Goal: Transaction & Acquisition: Purchase product/service

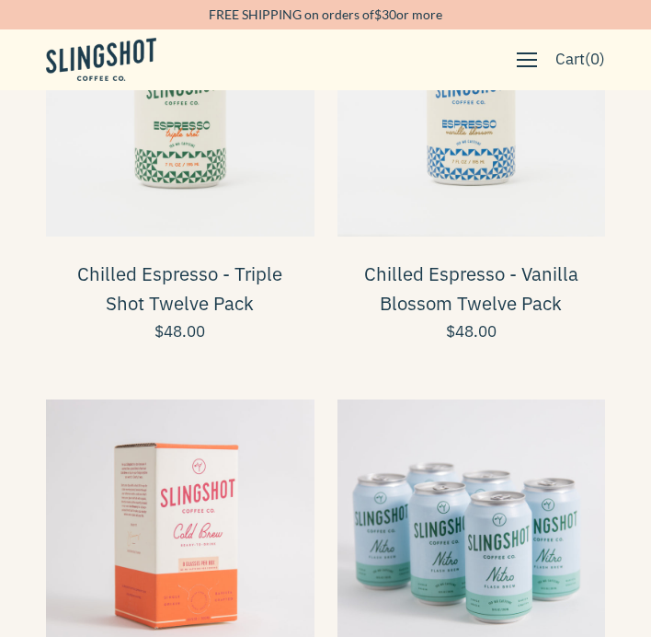
scroll to position [2180, 0]
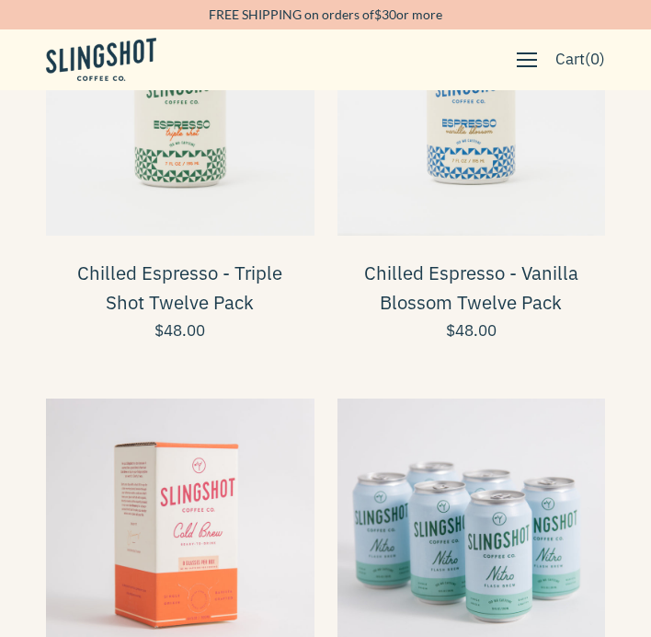
click at [471, 160] on span at bounding box center [472, 101] width 269 height 269
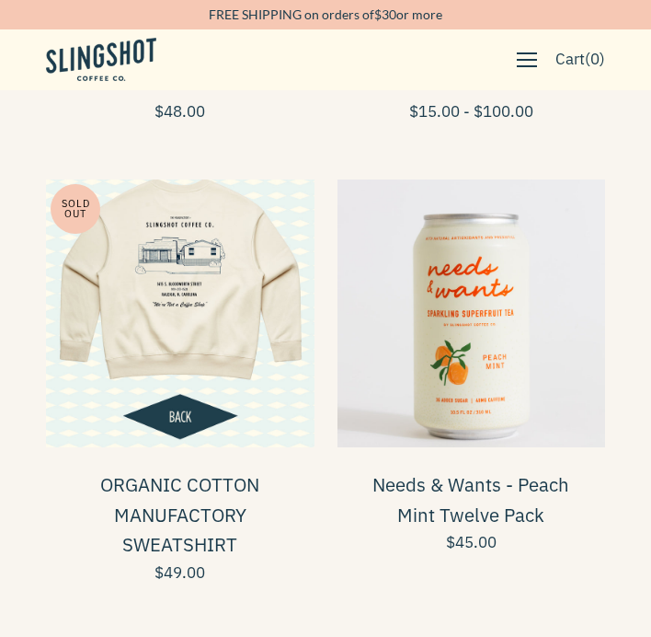
scroll to position [3287, 0]
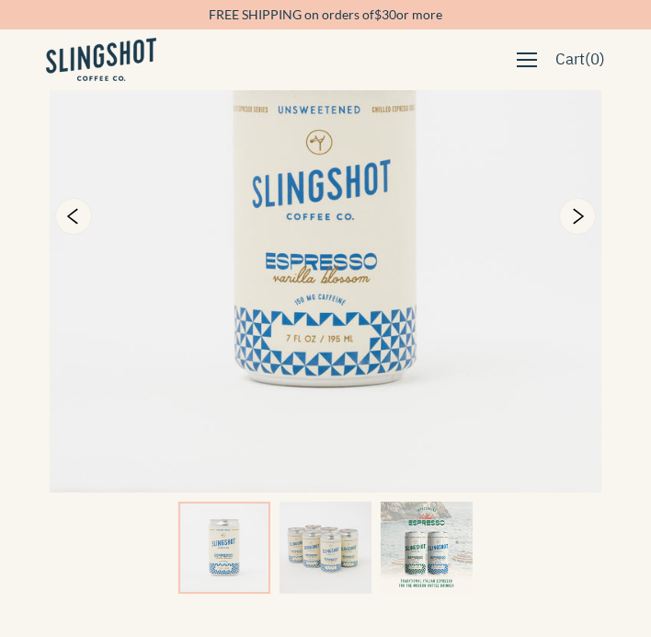
scroll to position [224, 0]
click at [580, 217] on icon "Next" at bounding box center [578, 217] width 22 height 22
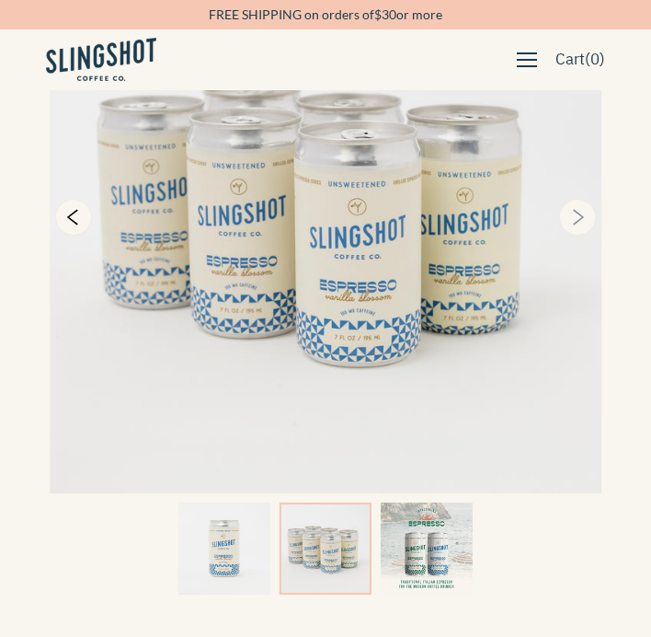
click at [580, 217] on icon "Next" at bounding box center [578, 217] width 22 height 22
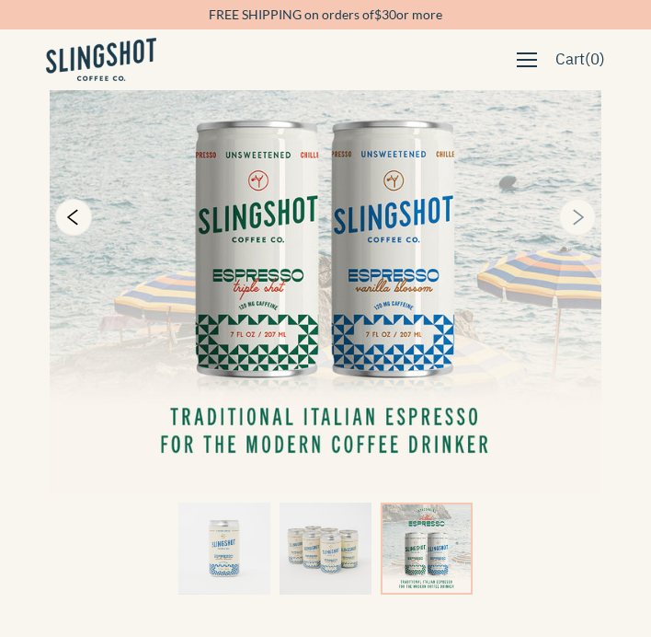
click at [580, 217] on icon "Next" at bounding box center [578, 217] width 22 height 22
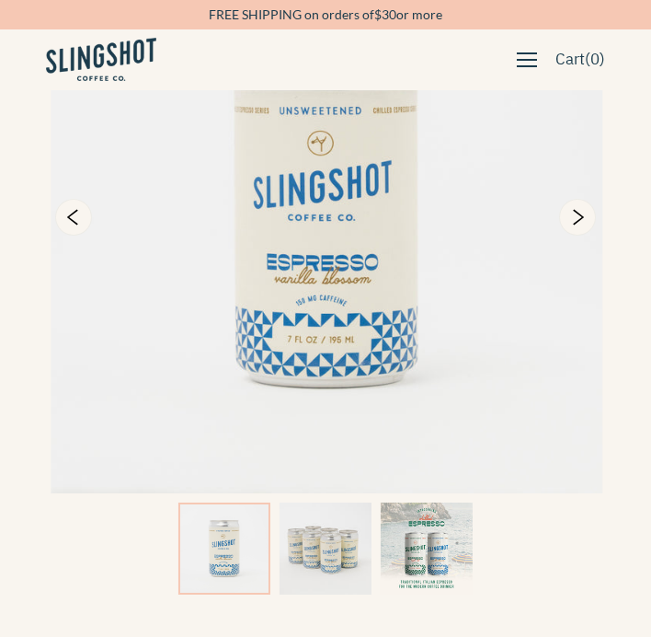
scroll to position [0, 0]
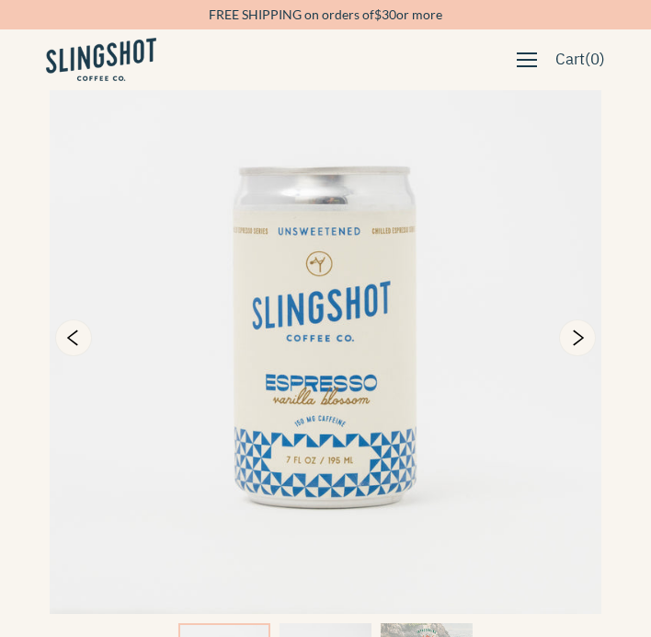
scroll to position [127, 0]
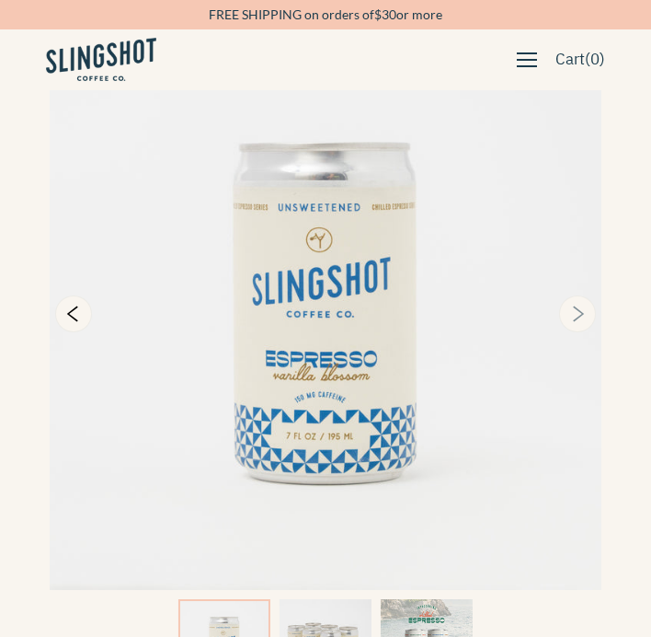
click at [580, 318] on icon "Next" at bounding box center [578, 314] width 22 height 22
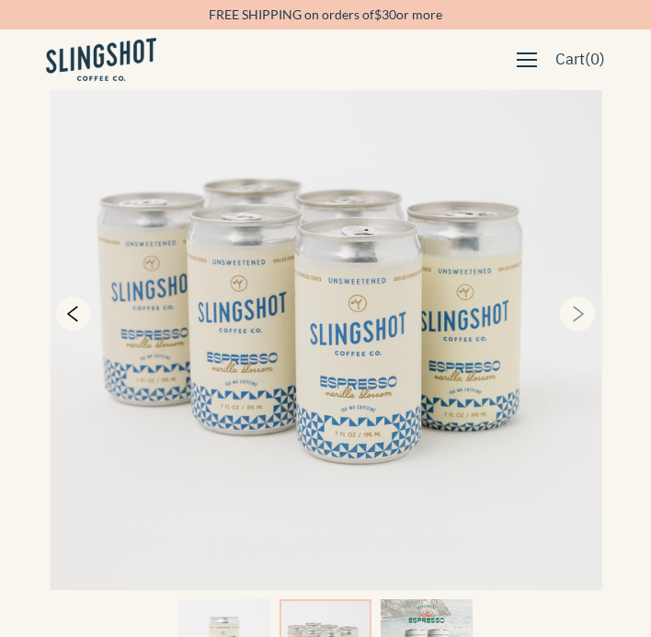
click at [580, 318] on icon "Next" at bounding box center [578, 314] width 22 height 22
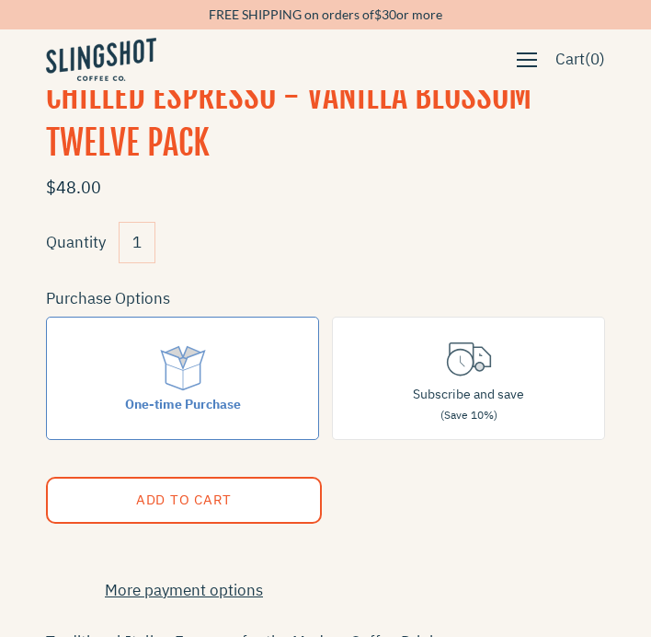
scroll to position [785, 0]
